Goal: Navigation & Orientation: Find specific page/section

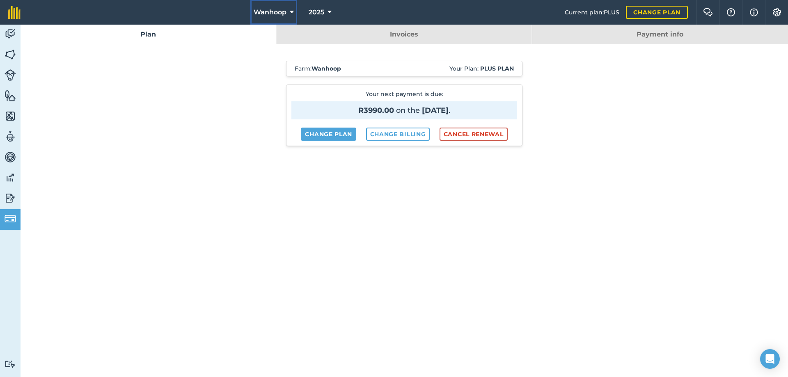
click at [292, 10] on icon at bounding box center [292, 12] width 4 height 10
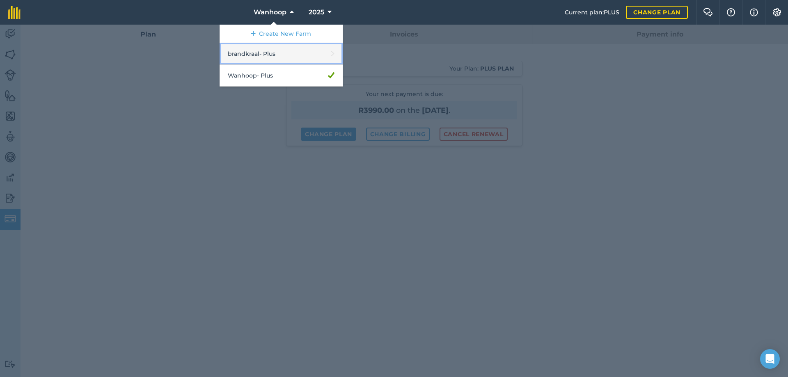
click at [267, 52] on link "brandkraal - Plus" at bounding box center [281, 54] width 123 height 22
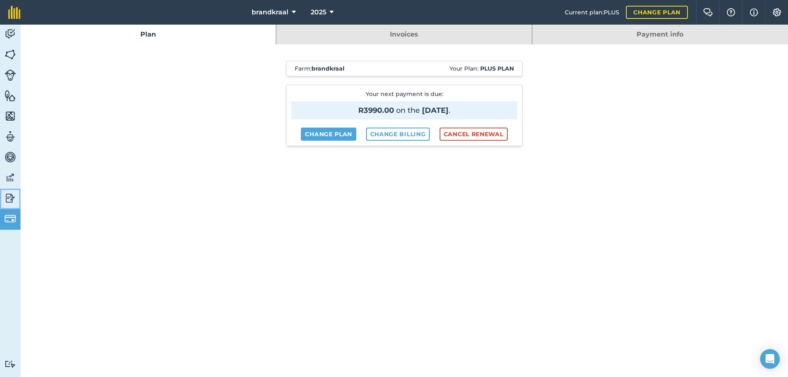
click at [11, 199] on img at bounding box center [10, 198] width 11 height 12
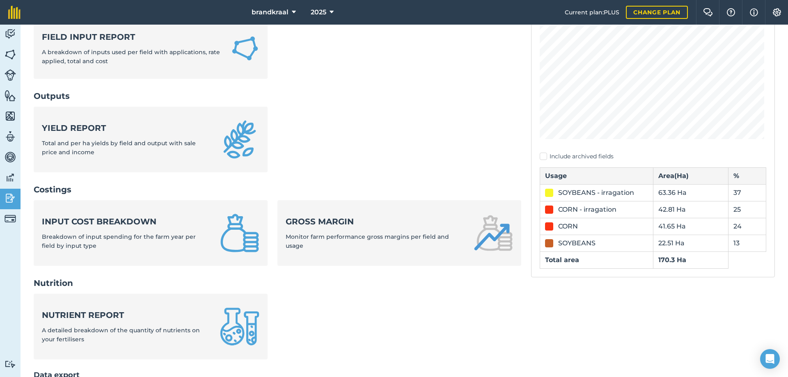
scroll to position [164, 0]
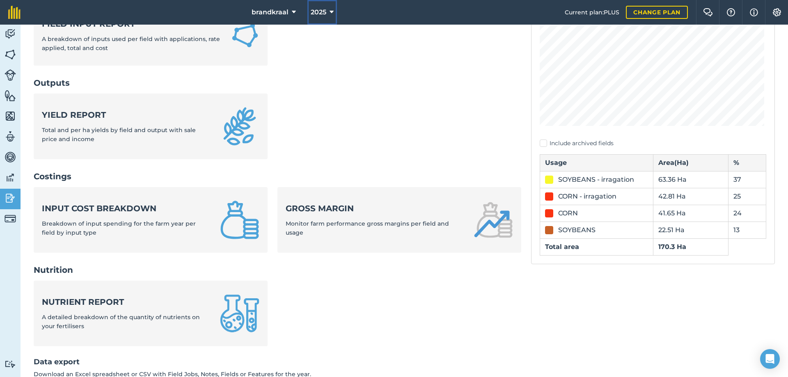
click at [330, 11] on icon at bounding box center [332, 12] width 4 height 10
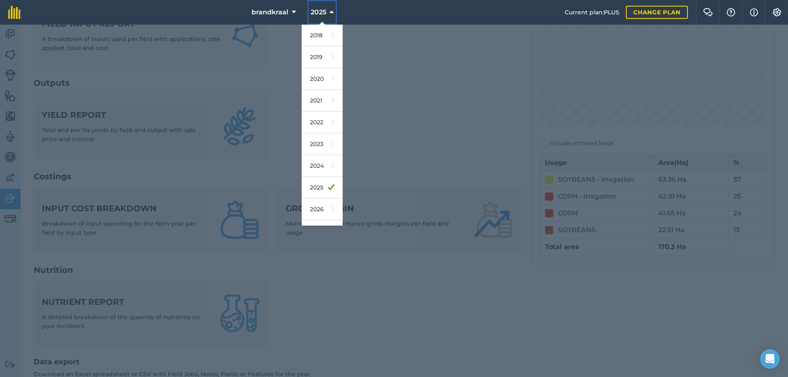
click at [330, 11] on icon at bounding box center [332, 12] width 4 height 10
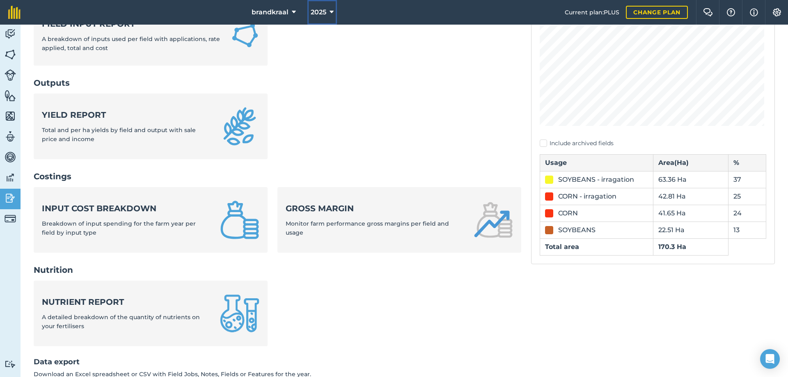
scroll to position [0, 0]
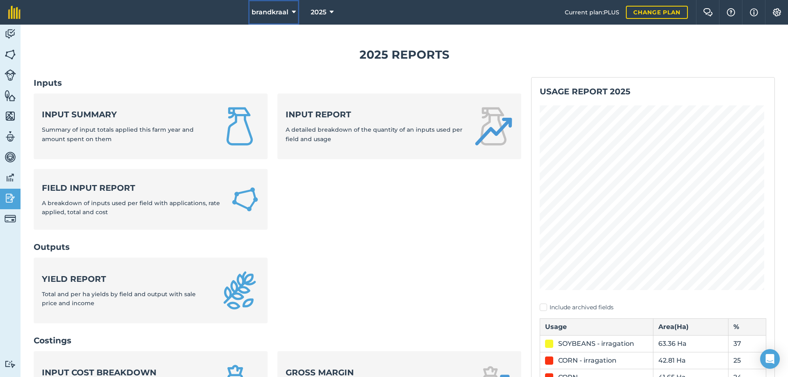
click at [292, 11] on icon at bounding box center [294, 12] width 4 height 10
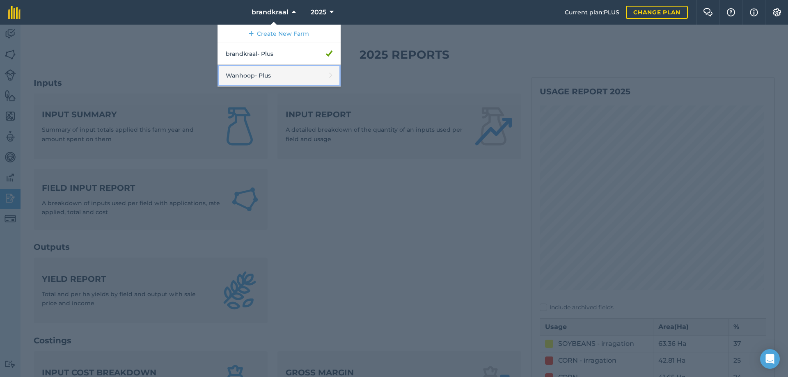
click at [280, 76] on link "Wanhoop - Plus" at bounding box center [279, 76] width 123 height 22
